Goal: Transaction & Acquisition: Purchase product/service

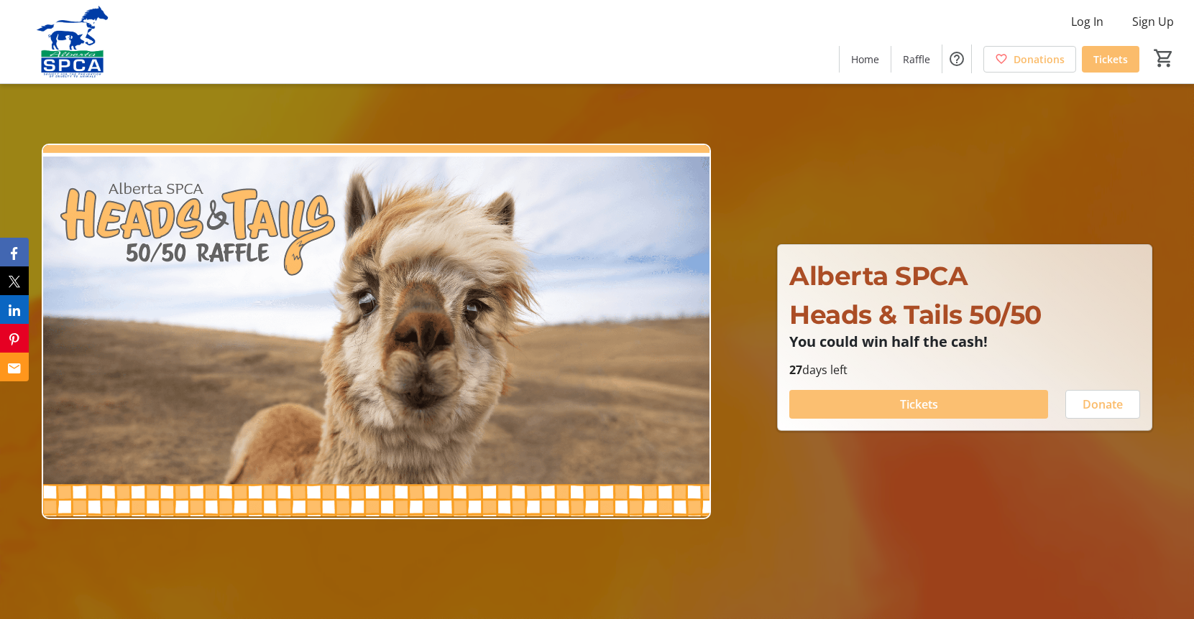
click at [902, 416] on span at bounding box center [918, 404] width 259 height 34
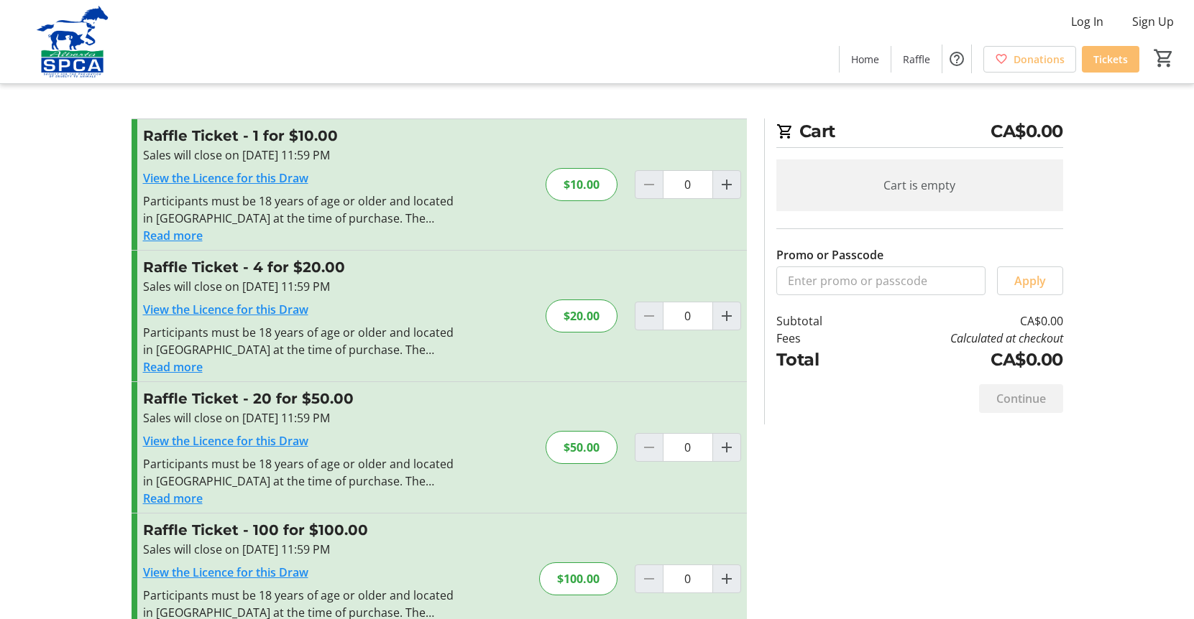
click at [57, 57] on img at bounding box center [73, 42] width 128 height 72
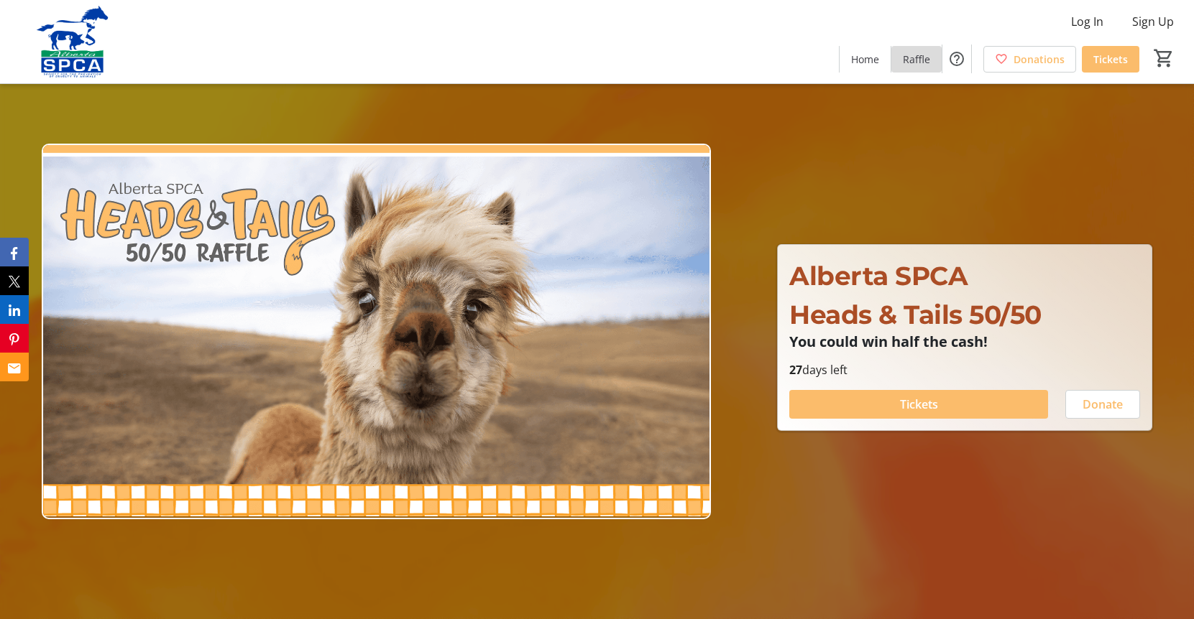
click at [921, 62] on span "Raffle" at bounding box center [916, 59] width 27 height 15
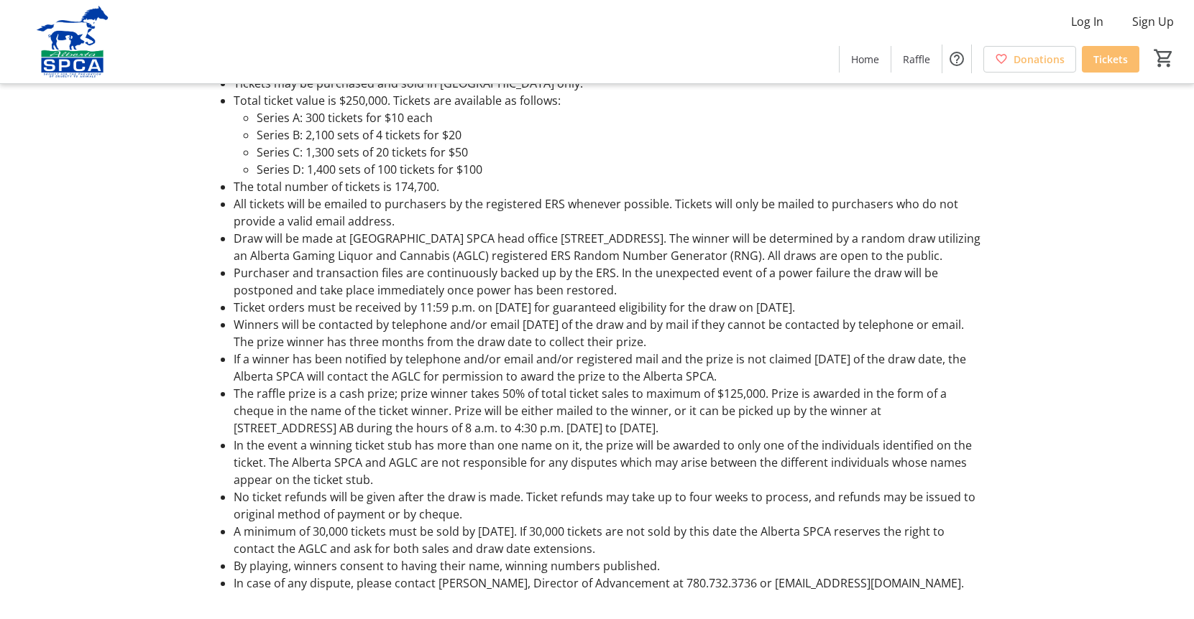
scroll to position [1212, 0]
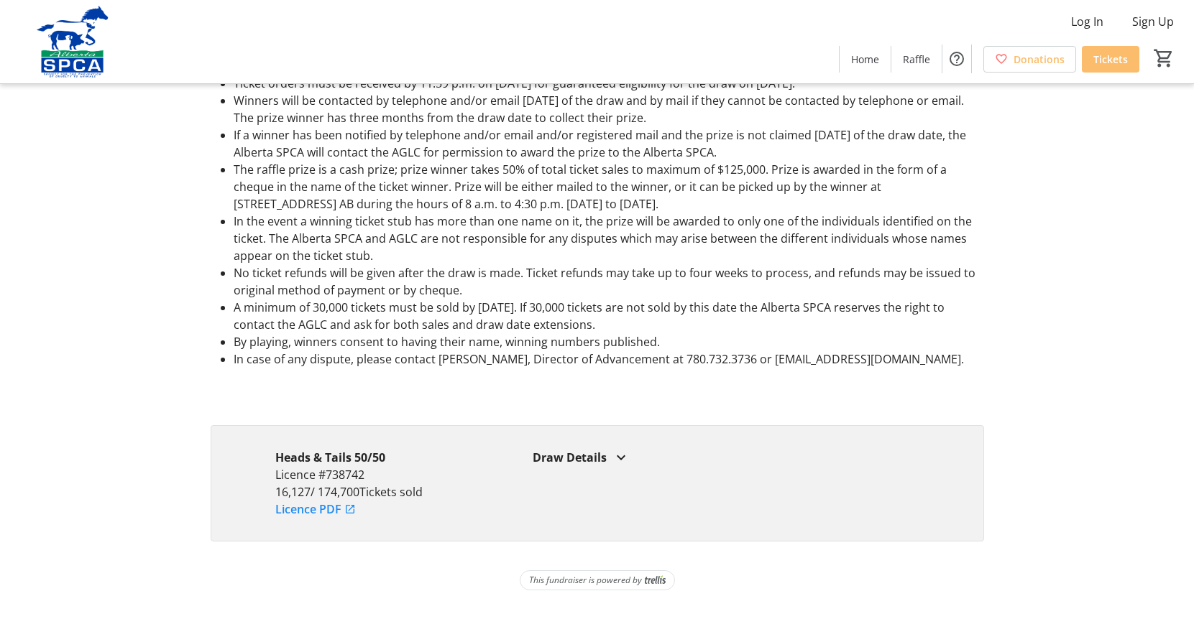
click at [610, 464] on div "Draw Details" at bounding box center [725, 457] width 386 height 17
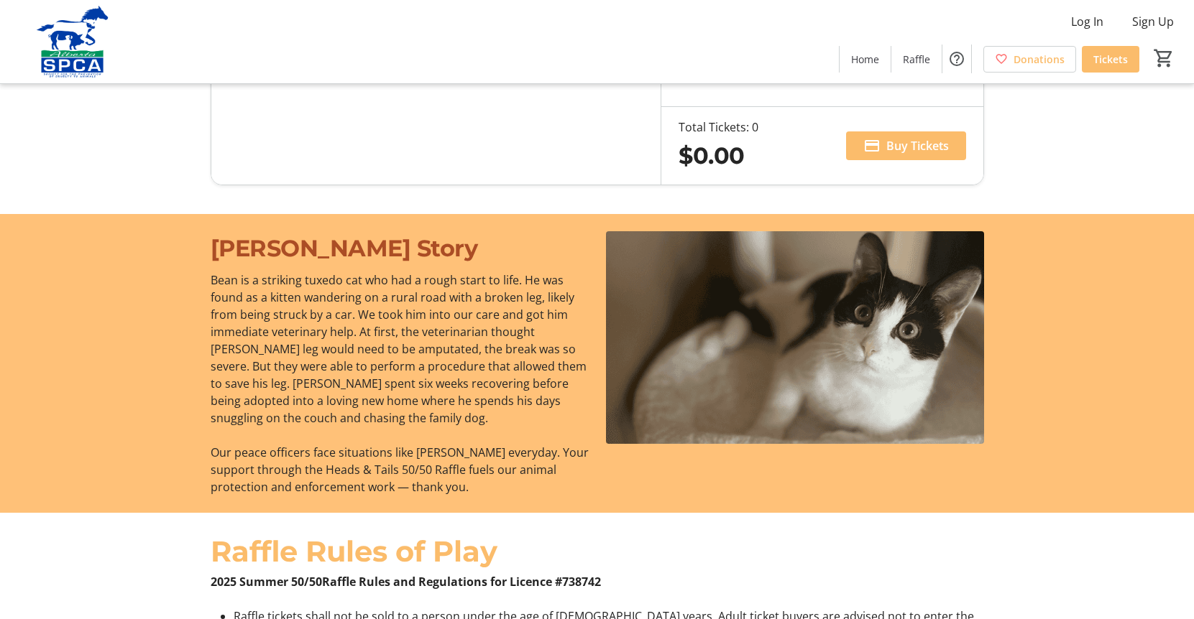
scroll to position [0, 0]
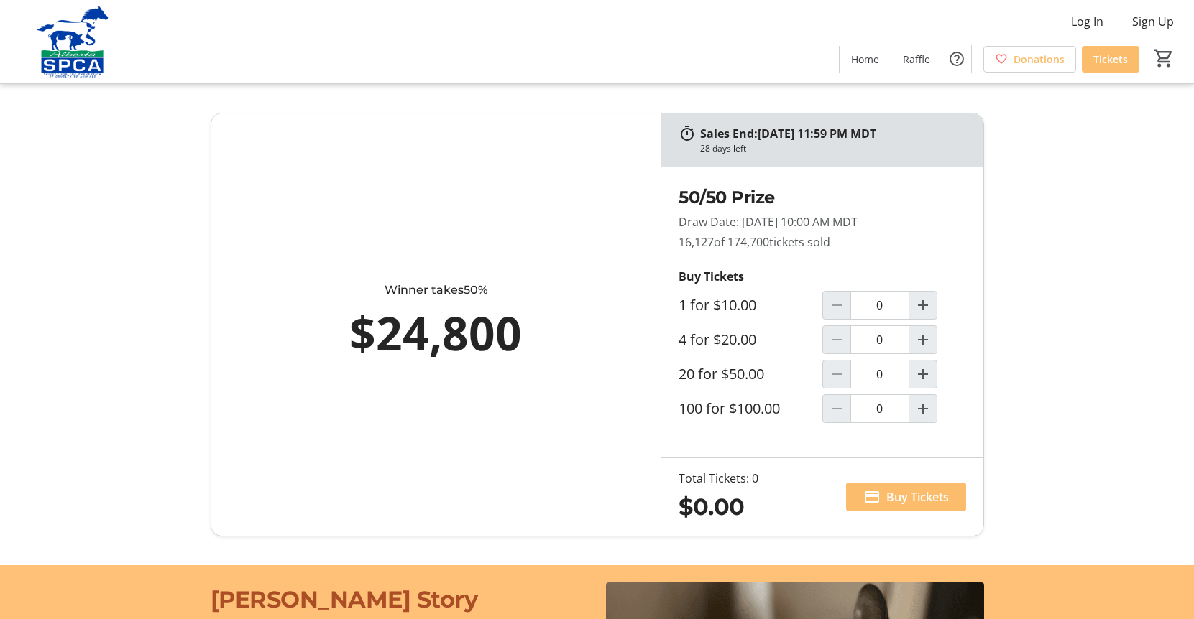
click at [63, 50] on img at bounding box center [73, 42] width 128 height 72
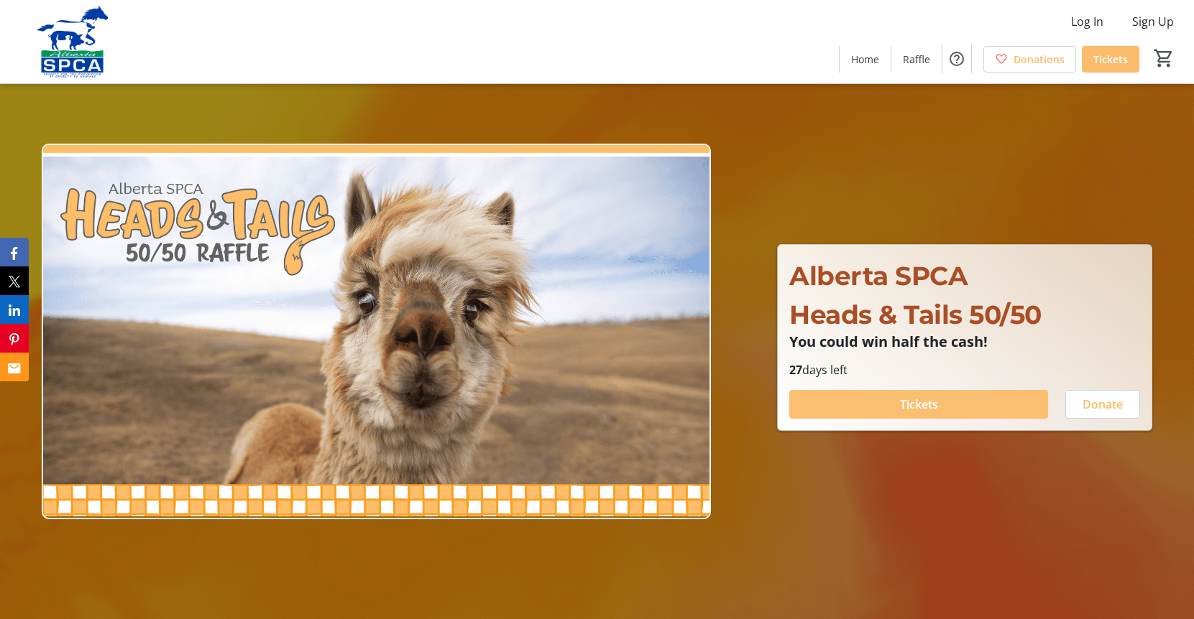
click at [936, 401] on span "Tickets" at bounding box center [919, 404] width 38 height 17
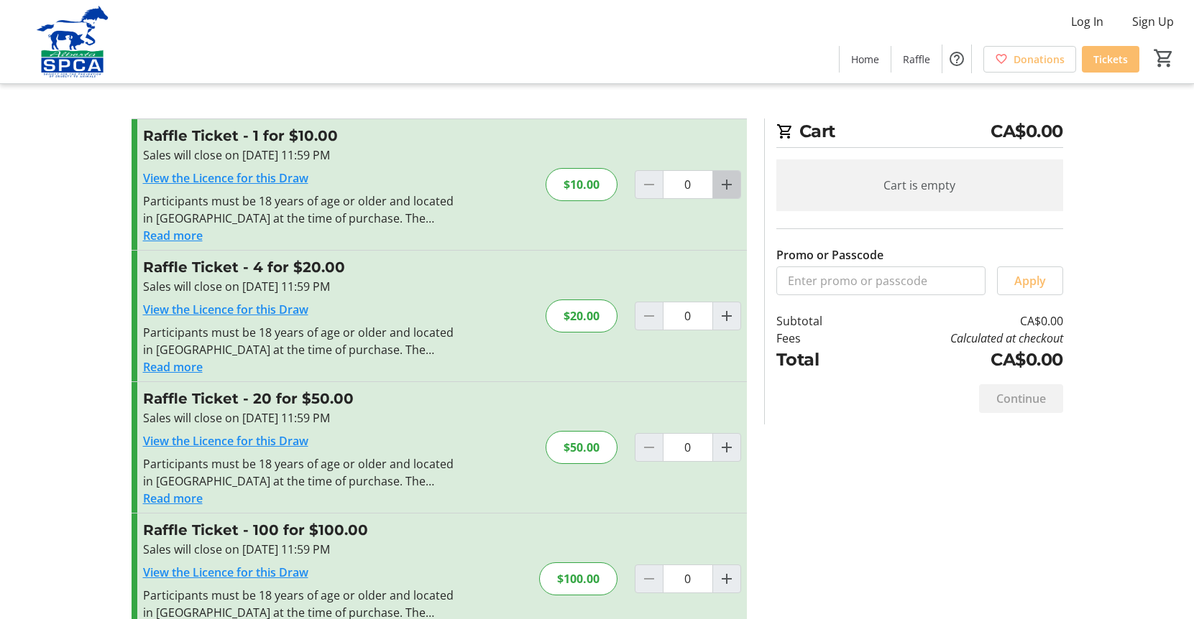
click at [738, 189] on span "Increment by one" at bounding box center [726, 184] width 27 height 27
type input "1"
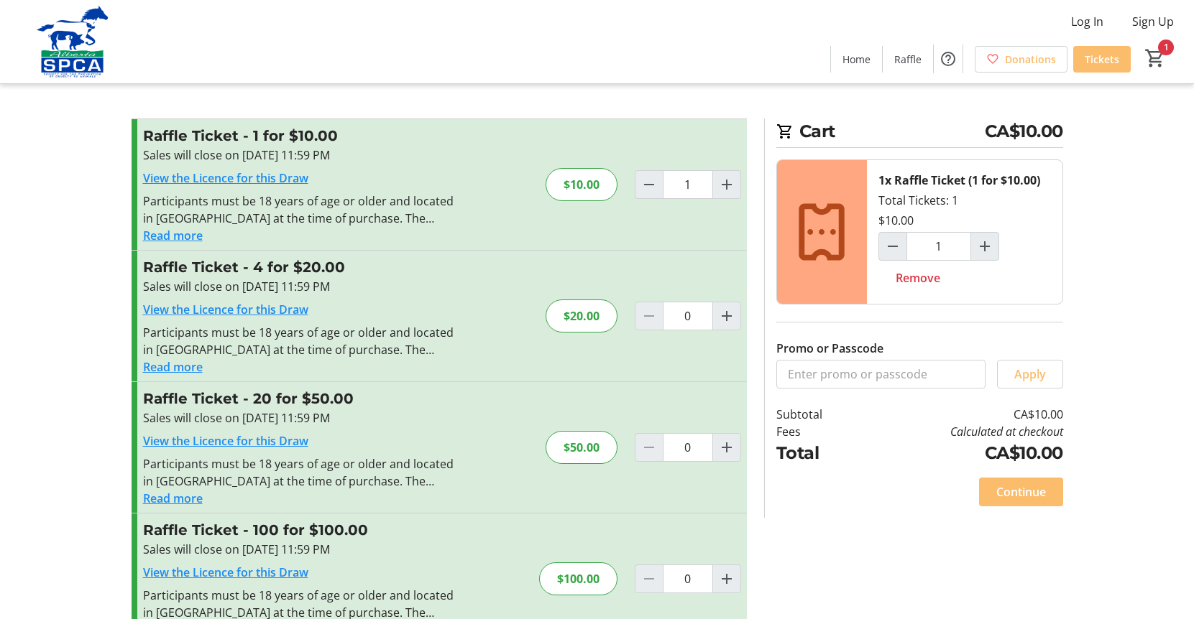
scroll to position [42, 0]
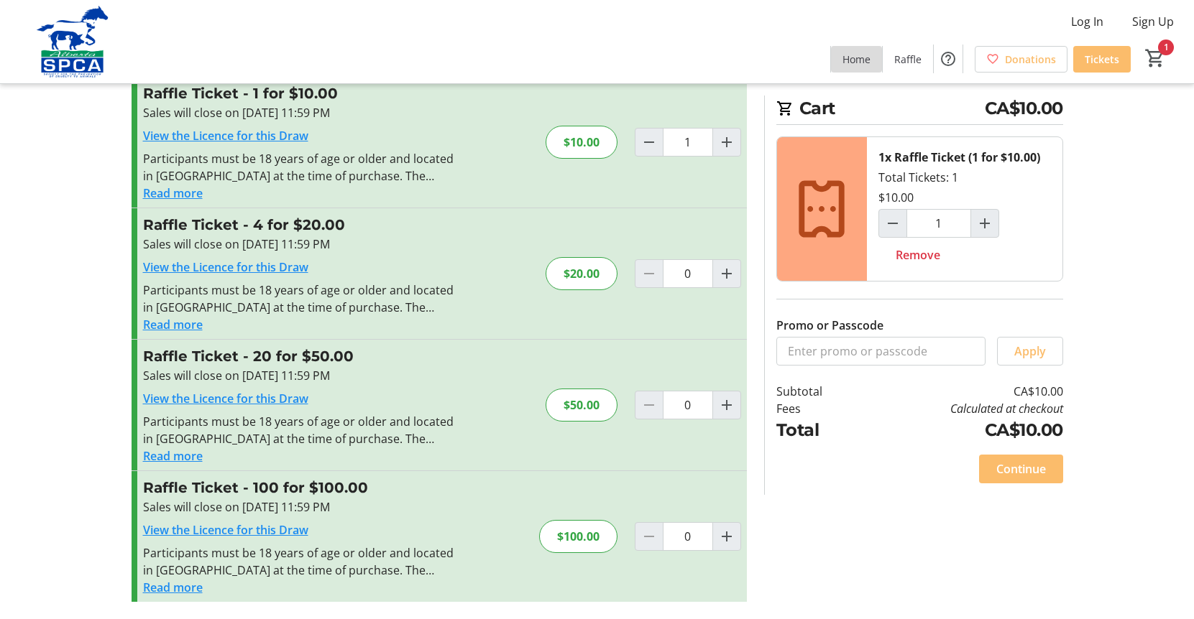
click at [877, 55] on span at bounding box center [856, 59] width 51 height 34
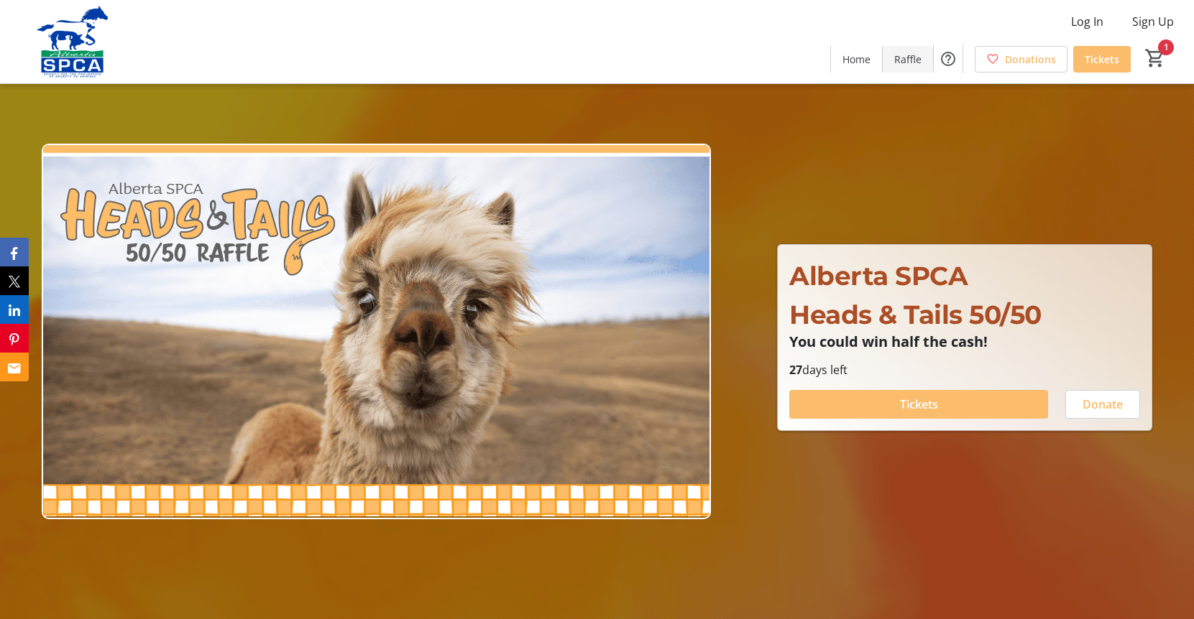
type input "1"
click at [1003, 65] on span at bounding box center [1020, 59] width 91 height 34
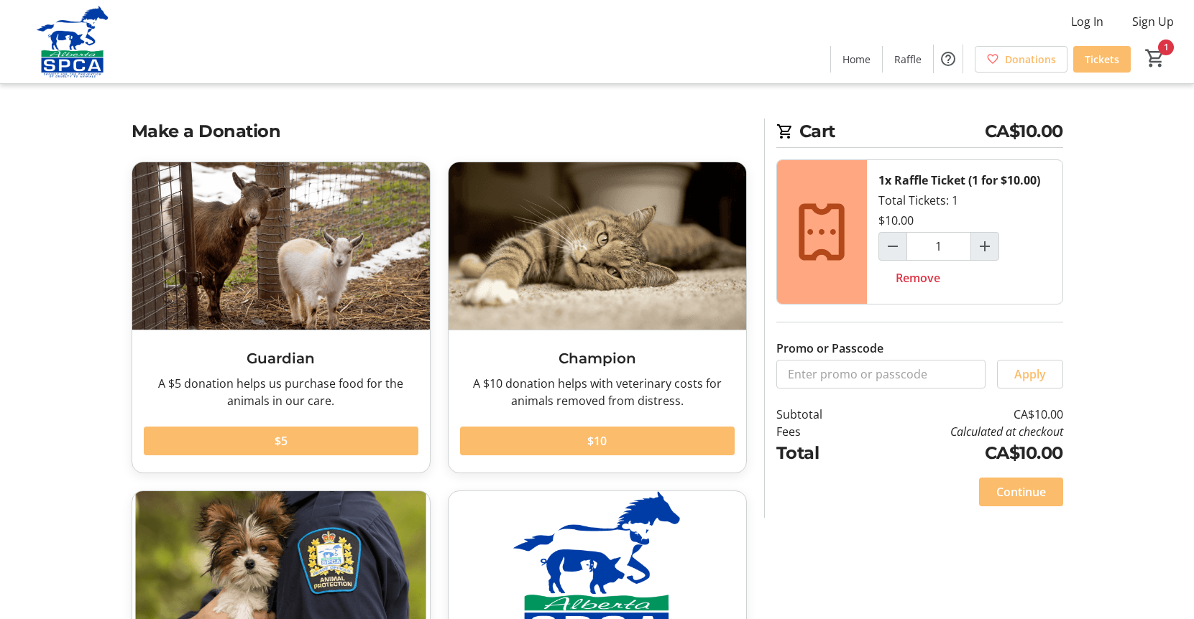
click at [94, 63] on img at bounding box center [73, 42] width 128 height 72
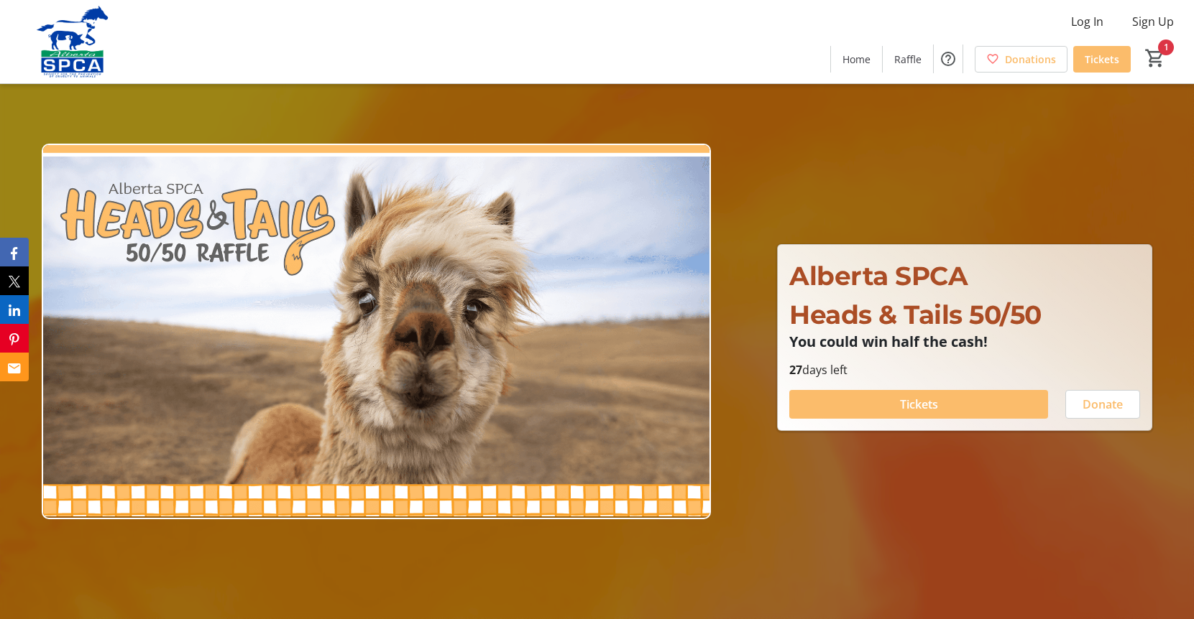
type input "1"
click at [1155, 57] on mat-icon "1" at bounding box center [1155, 58] width 22 height 22
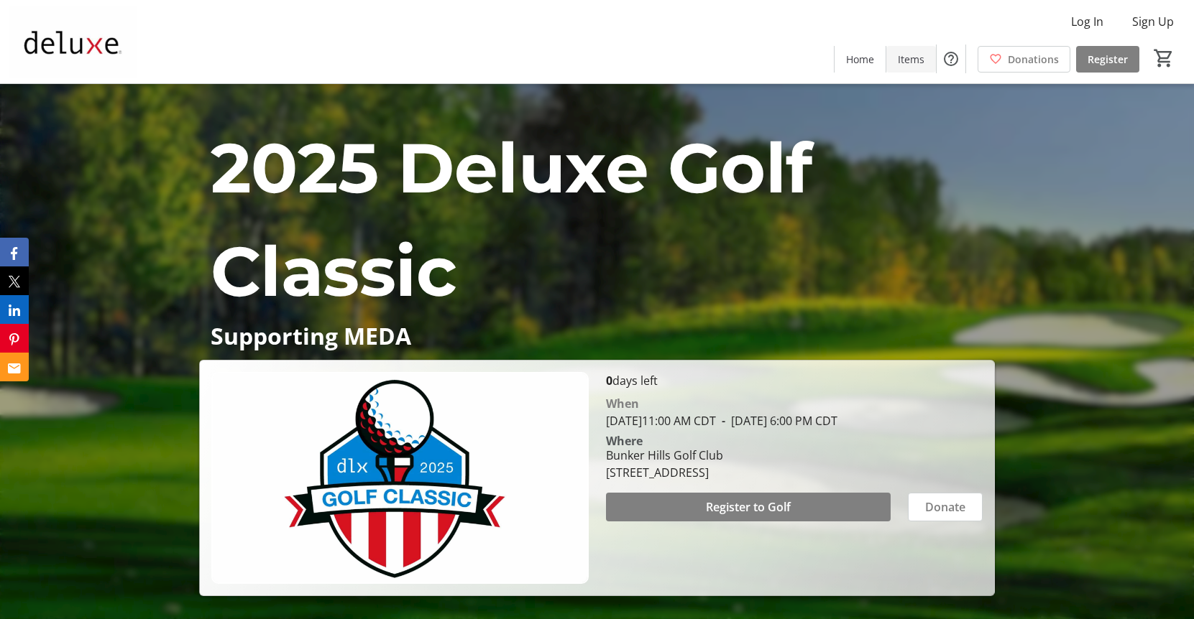
click at [926, 68] on span at bounding box center [911, 59] width 50 height 34
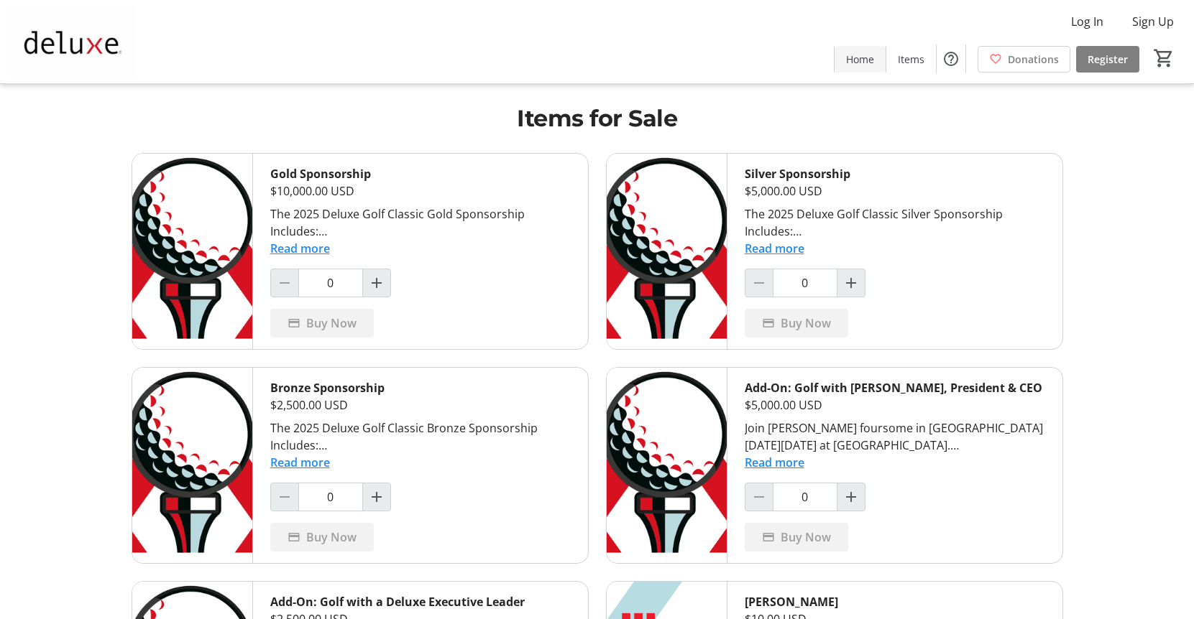
click at [869, 67] on span at bounding box center [859, 59] width 51 height 34
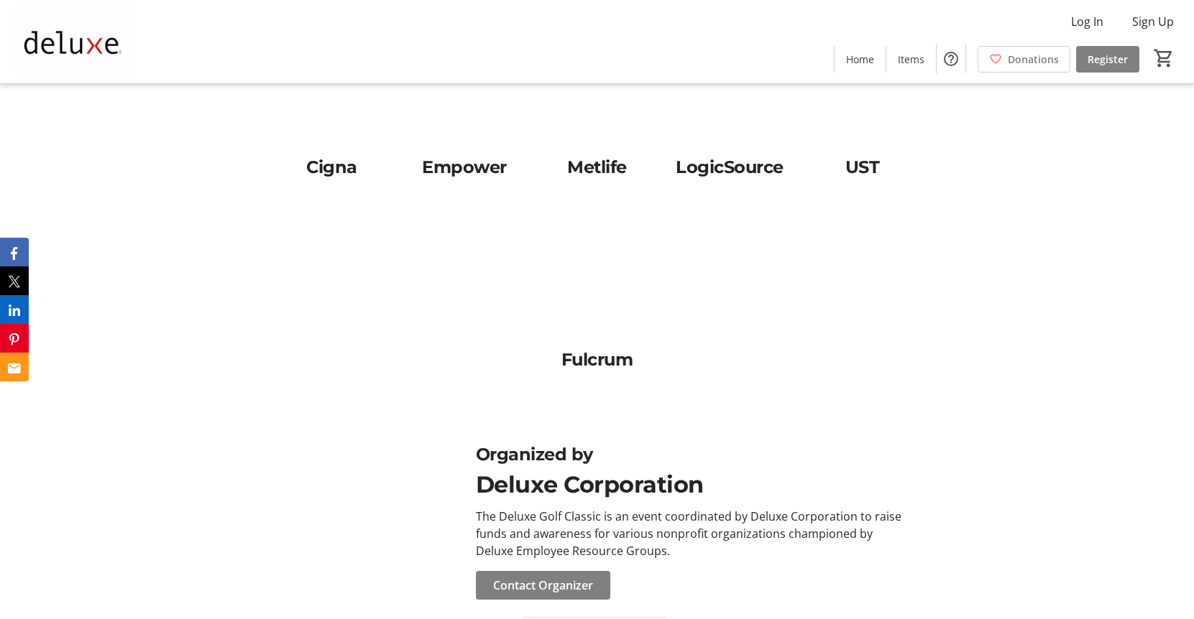
scroll to position [2533, 0]
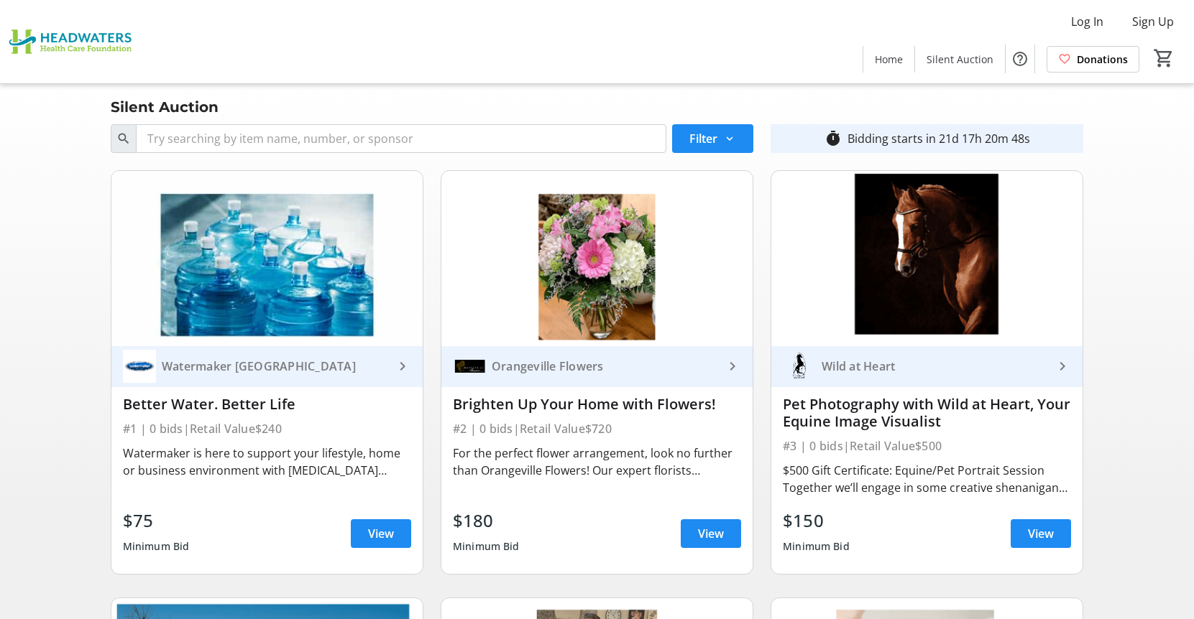
click at [1062, 361] on mat-icon "keyboard_arrow_right" at bounding box center [1061, 366] width 17 height 17
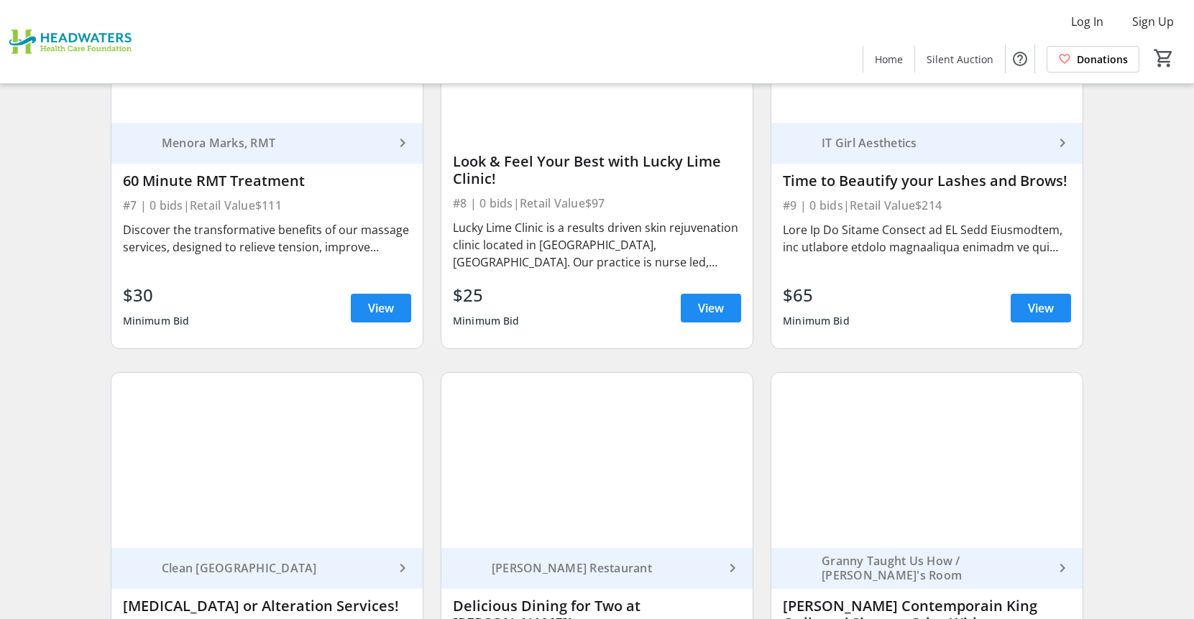
scroll to position [1307, 0]
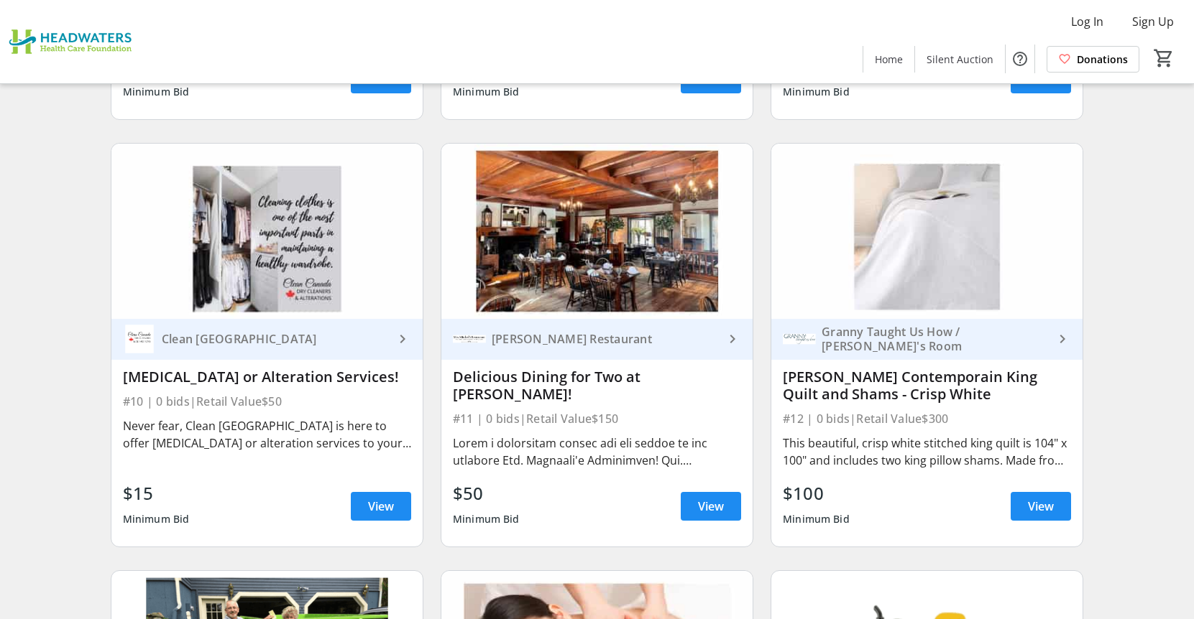
click at [1081, 267] on img at bounding box center [926, 231] width 311 height 175
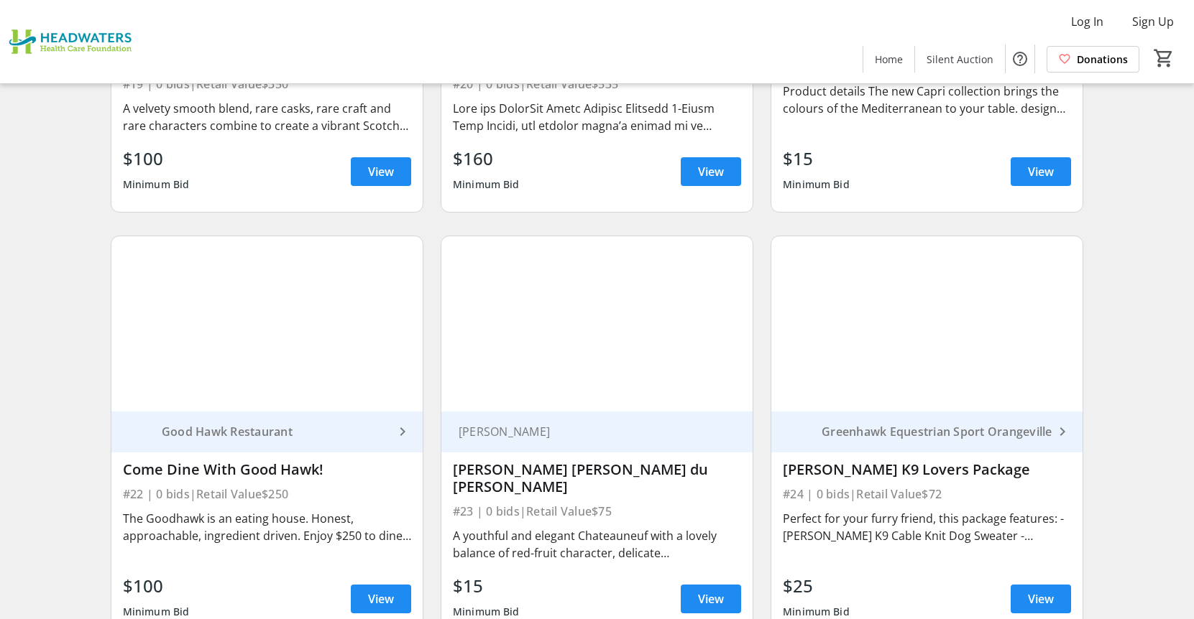
scroll to position [3017, 0]
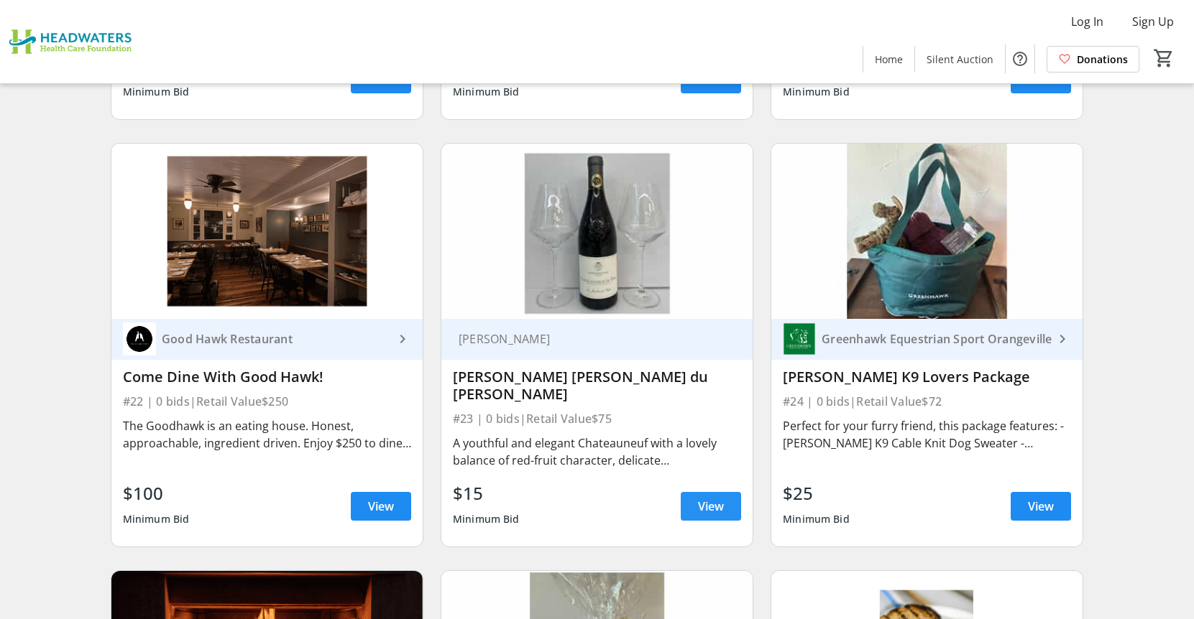
click at [714, 513] on span "View" at bounding box center [711, 506] width 26 height 17
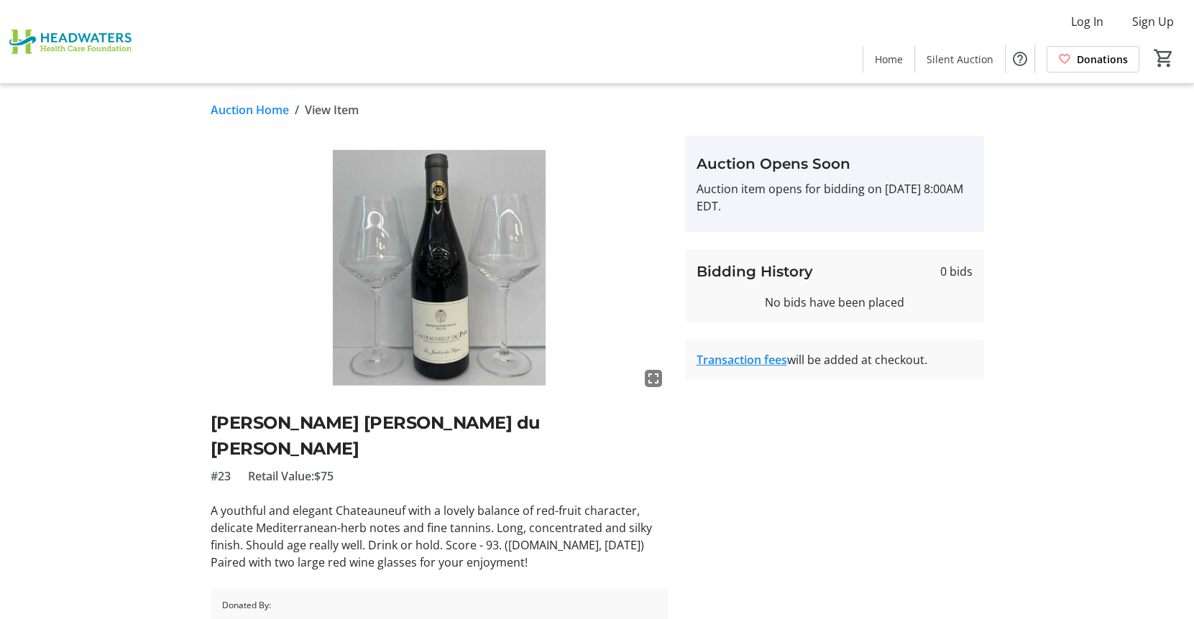
click at [246, 90] on div "Auction Home / View Item fullscreen Francois-Xavier Nicolas Chateauneuf du Pape…" at bounding box center [597, 391] width 949 height 614
click at [257, 107] on link "Auction Home" at bounding box center [250, 109] width 78 height 17
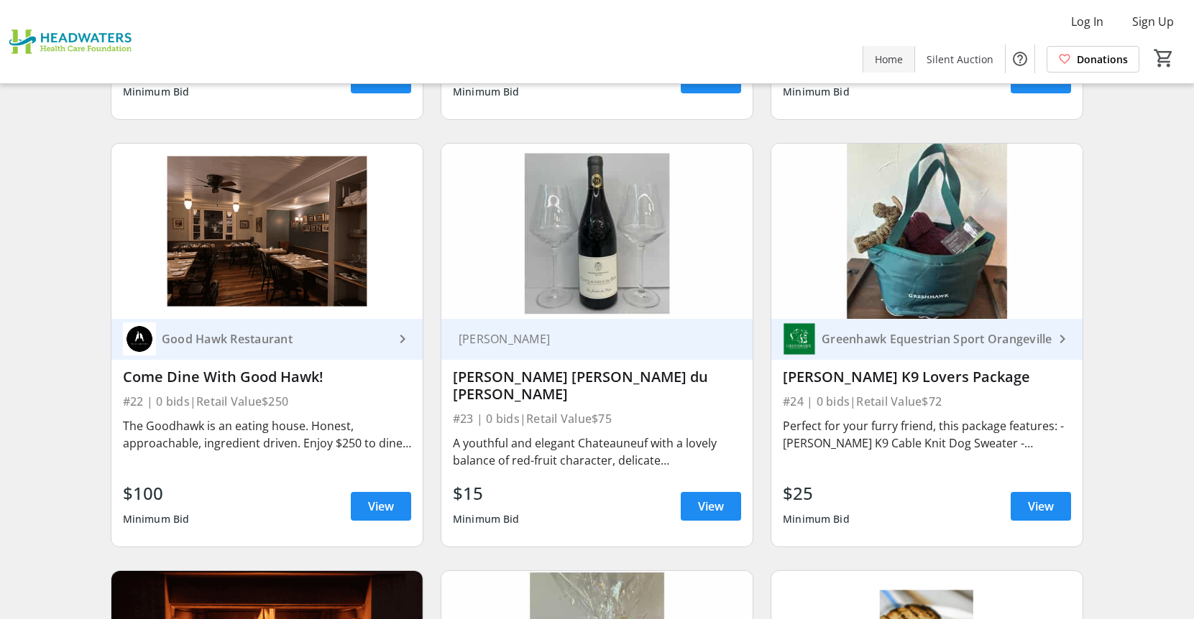
click at [876, 65] on span at bounding box center [888, 59] width 51 height 34
